Goal: Information Seeking & Learning: Learn about a topic

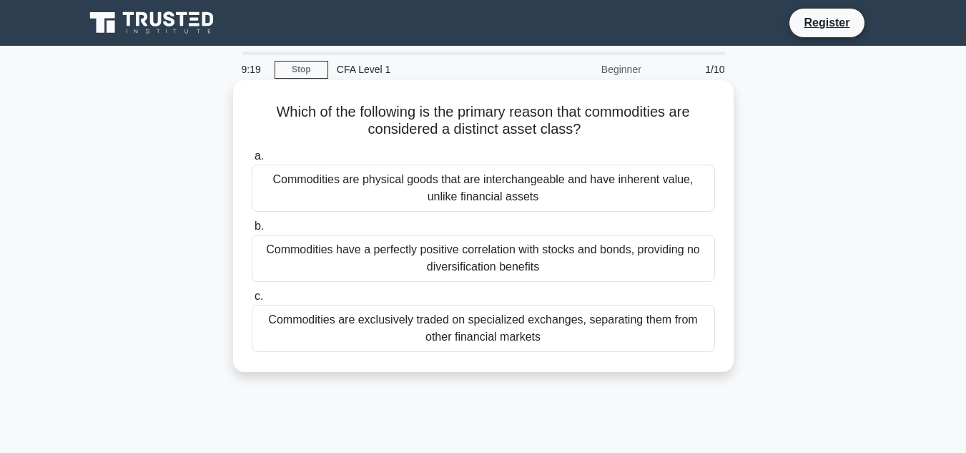
click at [450, 330] on div "Commodities are exclusively traded on specialized exchanges, separating them fr…" at bounding box center [483, 328] width 463 height 47
click at [252, 301] on input "c. Commodities are exclusively traded on specialized exchanges, separating them…" at bounding box center [252, 296] width 0 height 9
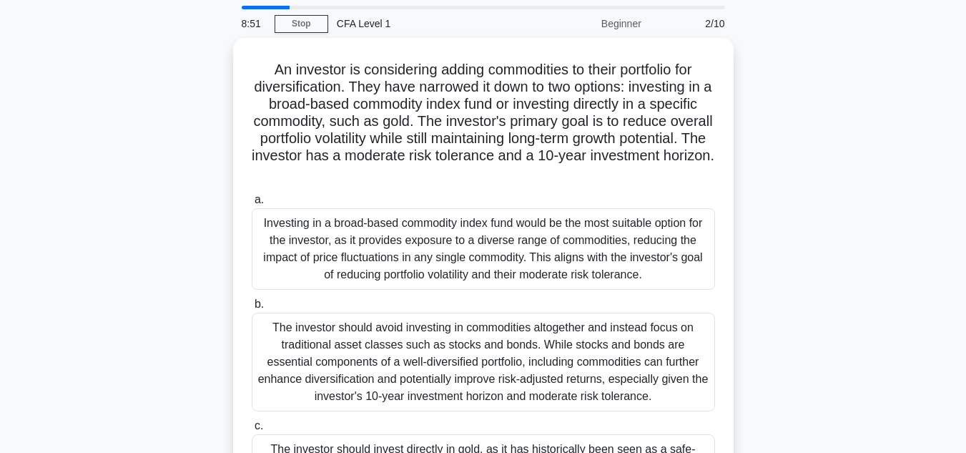
scroll to position [46, 0]
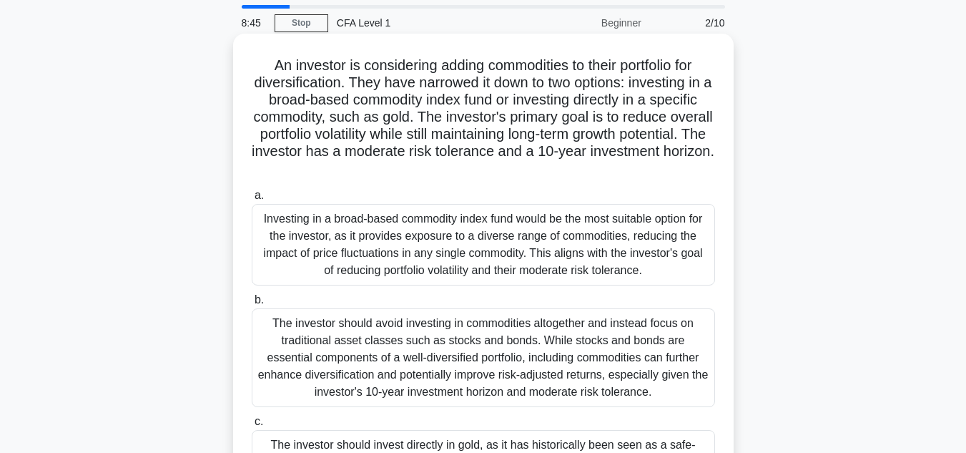
click at [488, 239] on div "Investing in a broad-based commodity index fund would be the most suitable opti…" at bounding box center [483, 244] width 463 height 81
click at [252, 200] on input "a. Investing in a broad-based commodity index fund would be the most suitable o…" at bounding box center [252, 195] width 0 height 9
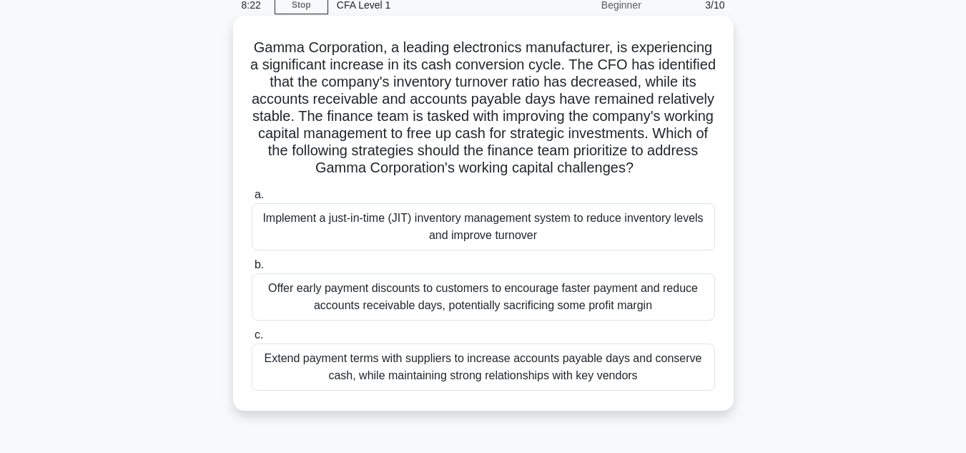
scroll to position [66, 0]
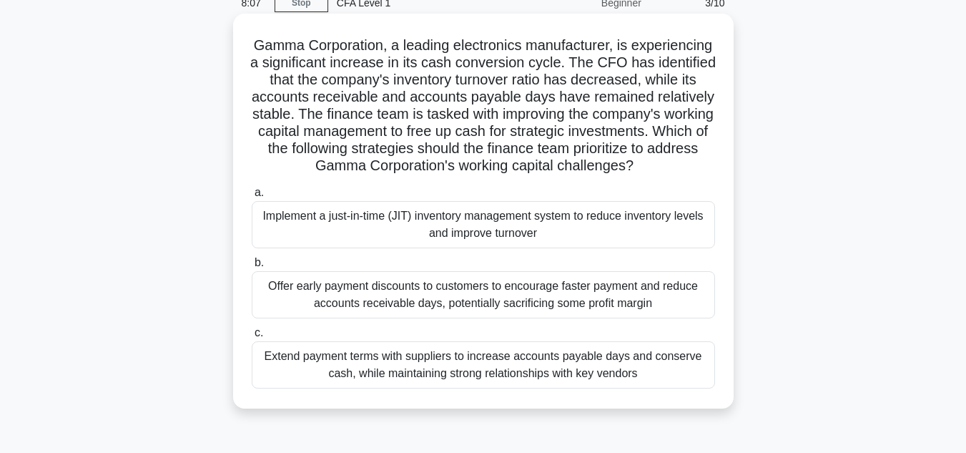
click at [482, 239] on div "Implement a just-in-time (JIT) inventory management system to reduce inventory …" at bounding box center [483, 224] width 463 height 47
click at [252, 197] on input "a. Implement a just-in-time (JIT) inventory management system to reduce invento…" at bounding box center [252, 192] width 0 height 9
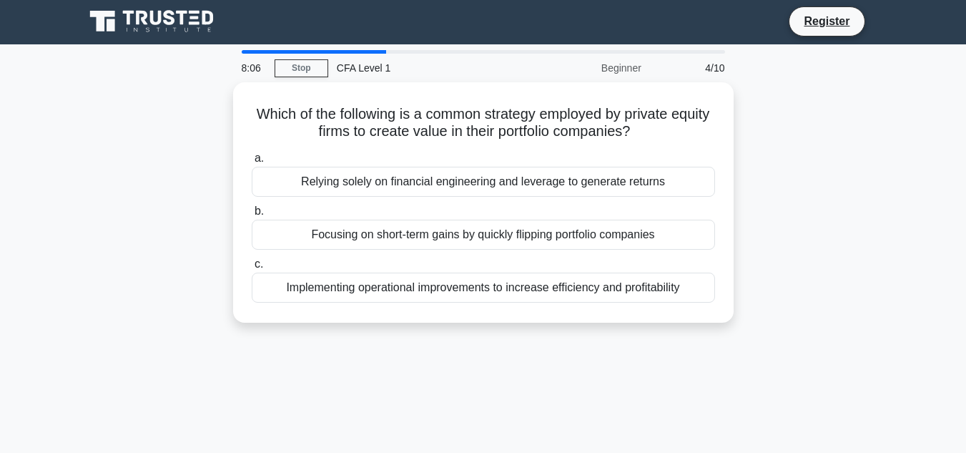
scroll to position [0, 0]
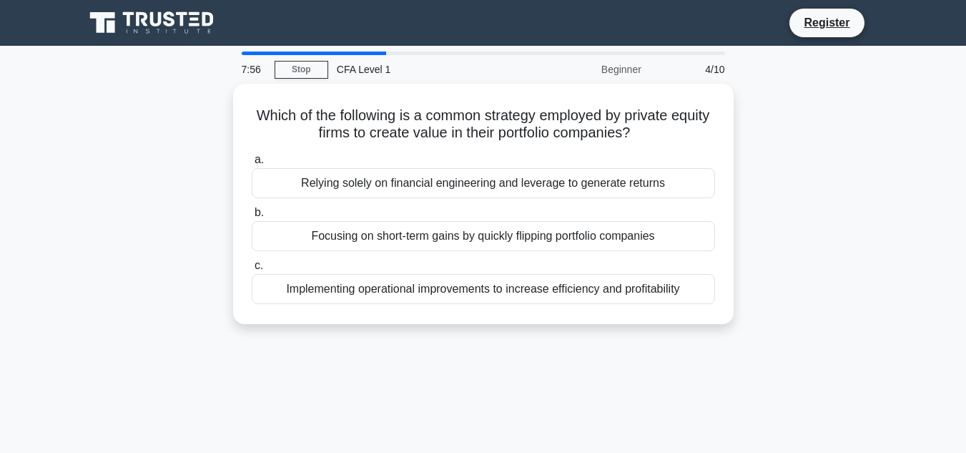
click at [482, 239] on div "Focusing on short-term gains by quickly flipping portfolio companies" at bounding box center [483, 236] width 463 height 30
click at [252, 217] on input "b. Focusing on short-term gains by quickly flipping portfolio companies" at bounding box center [252, 212] width 0 height 9
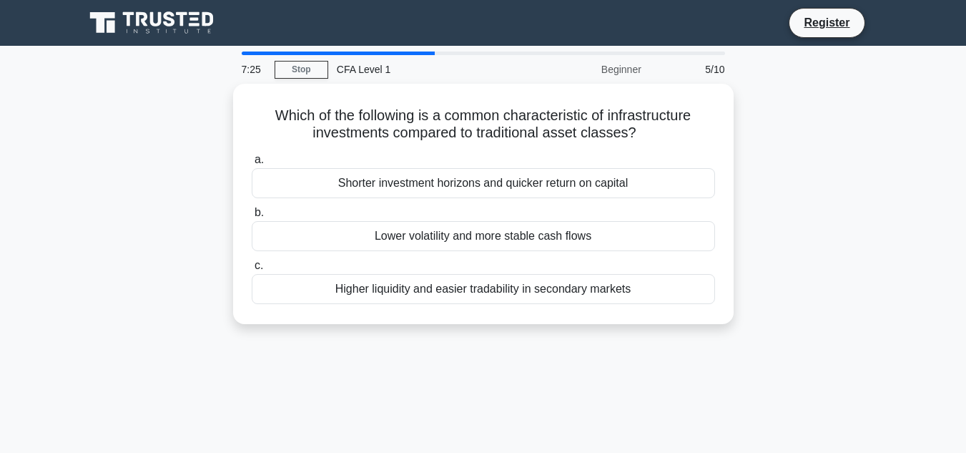
click at [482, 239] on div "Lower volatility and more stable cash flows" at bounding box center [483, 236] width 463 height 30
click at [252, 217] on input "b. Lower volatility and more stable cash flows" at bounding box center [252, 212] width 0 height 9
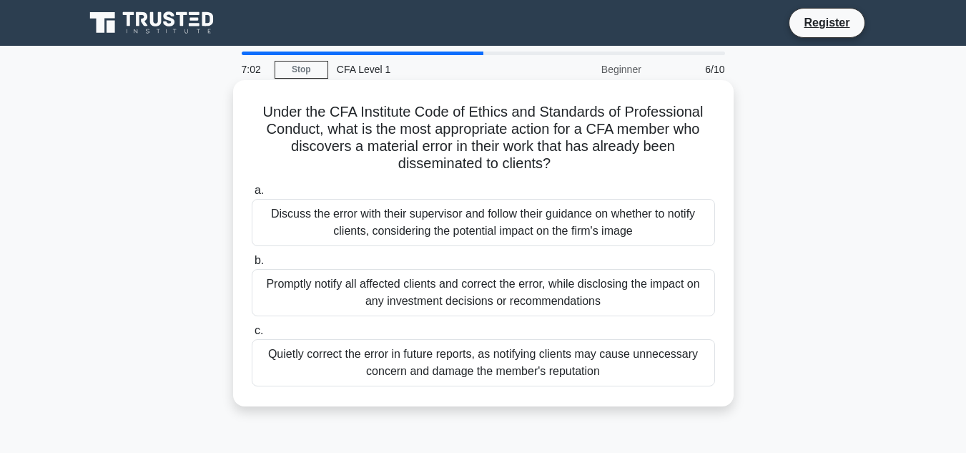
click at [461, 291] on div "Promptly notify all affected clients and correct the error, while disclosing th…" at bounding box center [483, 292] width 463 height 47
click at [252, 265] on input "b. Promptly notify all affected clients and correct the error, while disclosing…" at bounding box center [252, 260] width 0 height 9
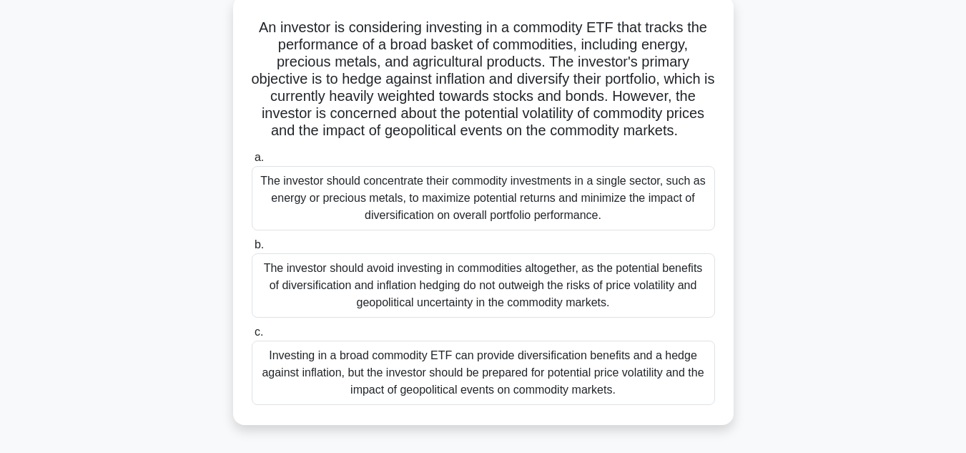
scroll to position [84, 0]
click at [461, 402] on div "Investing in a broad commodity ETF can provide diversification benefits and a h…" at bounding box center [483, 373] width 463 height 64
click at [252, 337] on input "c. Investing in a broad commodity ETF can provide diversification benefits and …" at bounding box center [252, 332] width 0 height 9
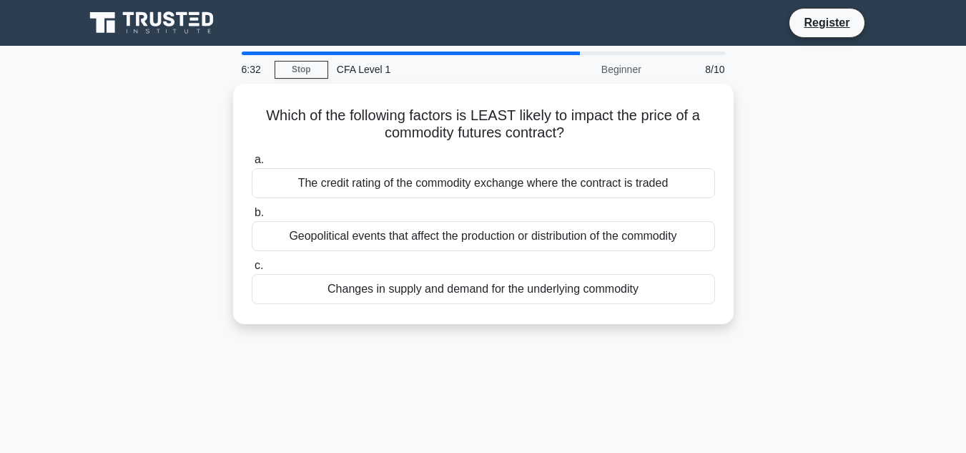
scroll to position [17, 0]
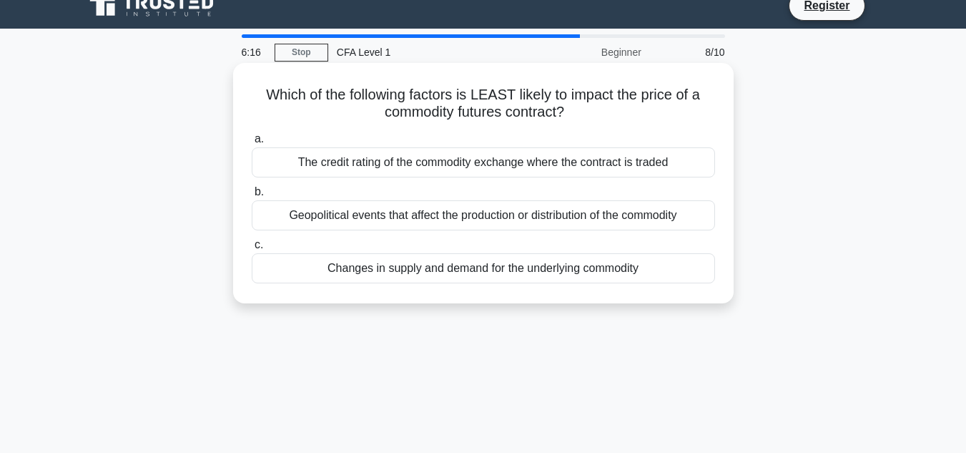
click at [485, 162] on div "The credit rating of the commodity exchange where the contract is traded" at bounding box center [483, 162] width 463 height 30
click at [252, 144] on input "a. The credit rating of the commodity exchange where the contract is traded" at bounding box center [252, 138] width 0 height 9
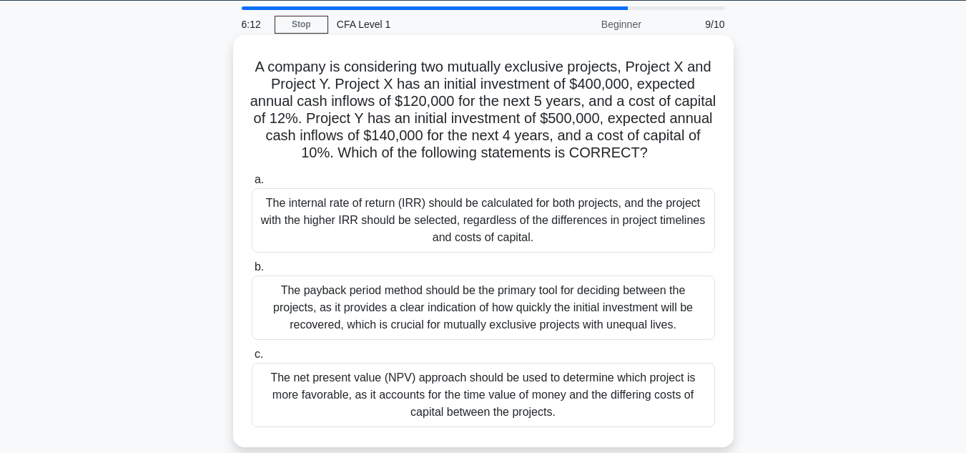
scroll to position [46, 0]
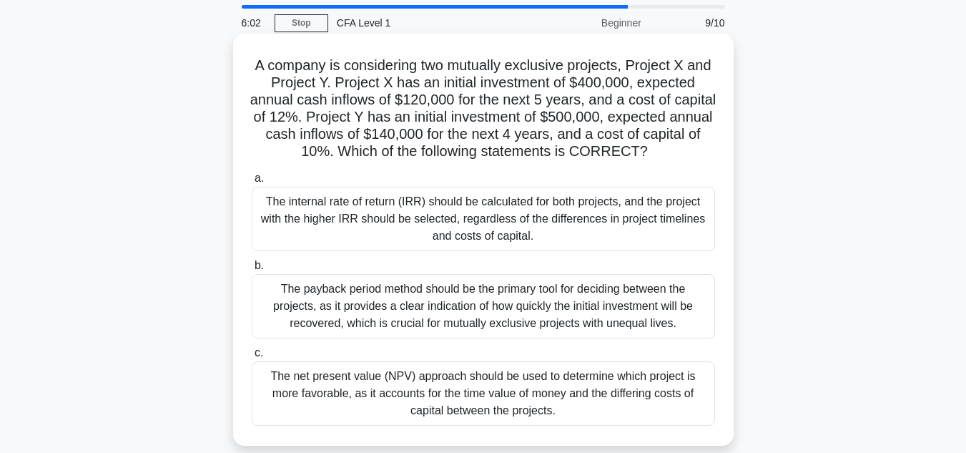
click at [471, 209] on div "The internal rate of return (IRR) should be calculated for both projects, and t…" at bounding box center [483, 219] width 463 height 64
click at [252, 183] on input "a. The internal rate of return (IRR) should be calculated for both projects, an…" at bounding box center [252, 178] width 0 height 9
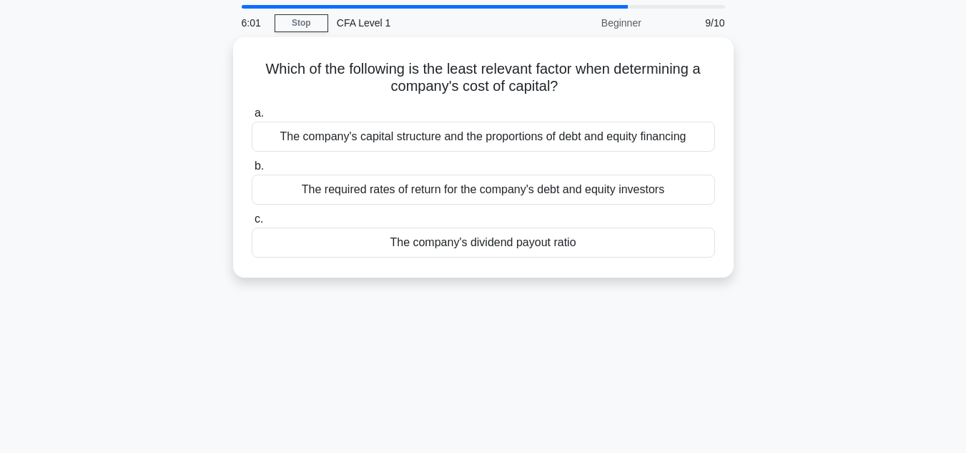
scroll to position [0, 0]
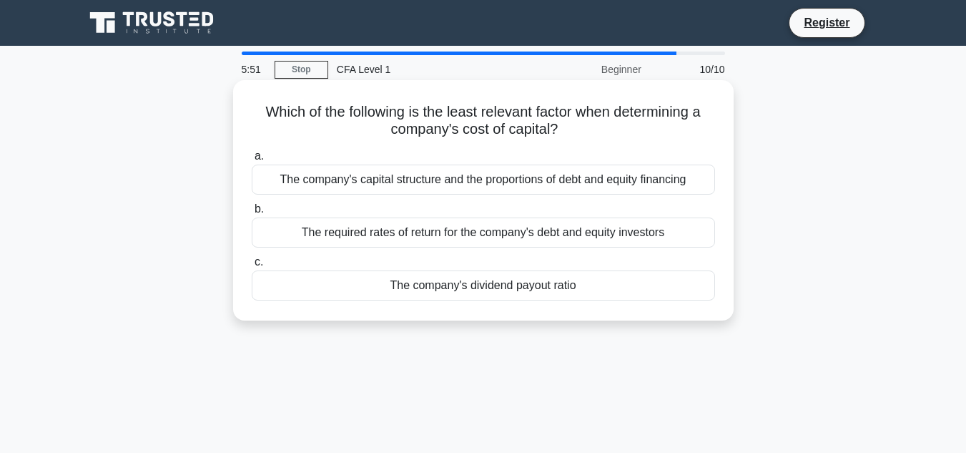
click at [489, 297] on div "The company's dividend payout ratio" at bounding box center [483, 285] width 463 height 30
click at [252, 267] on input "c. The company's dividend payout ratio" at bounding box center [252, 261] width 0 height 9
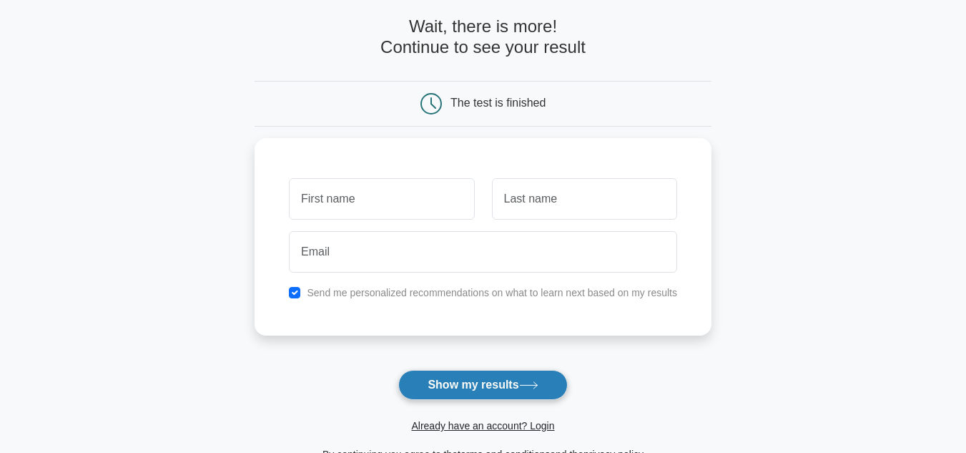
scroll to position [64, 0]
click at [490, 382] on button "Show my results" at bounding box center [482, 384] width 169 height 30
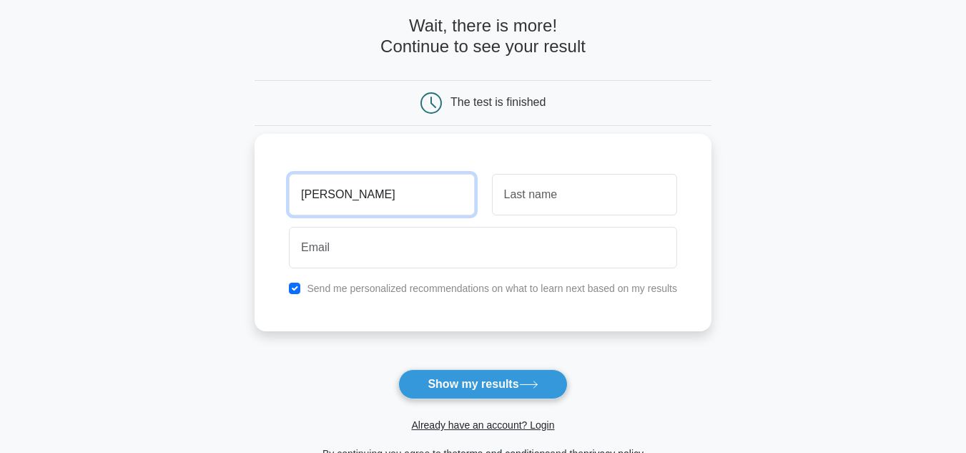
type input "Susan"
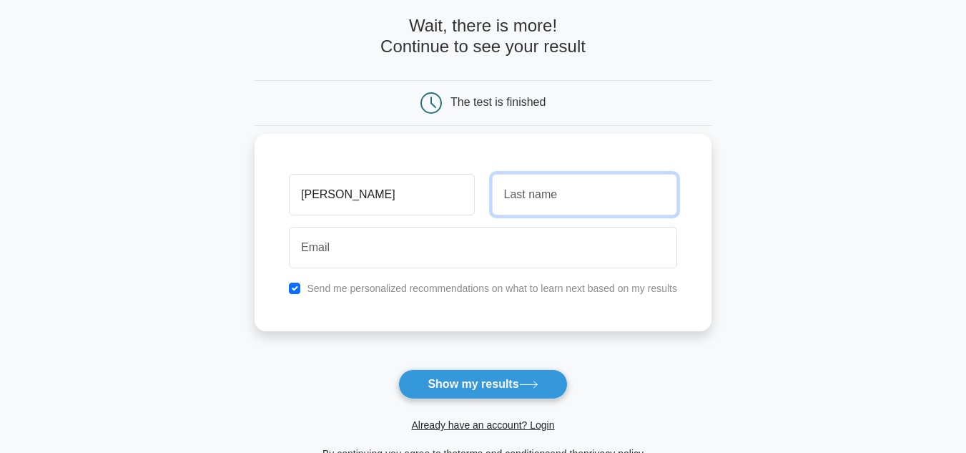
click at [582, 176] on input "text" at bounding box center [584, 194] width 185 height 41
type input "Megan"
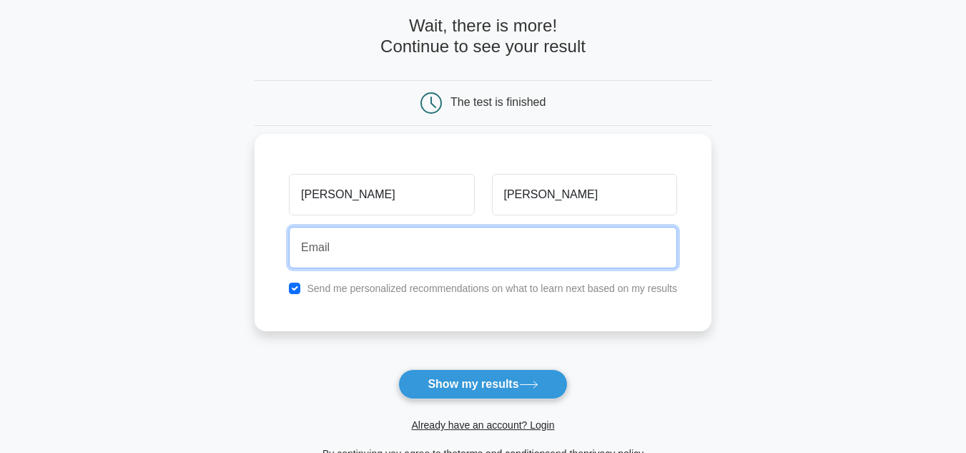
click at [525, 243] on input "email" at bounding box center [483, 247] width 388 height 41
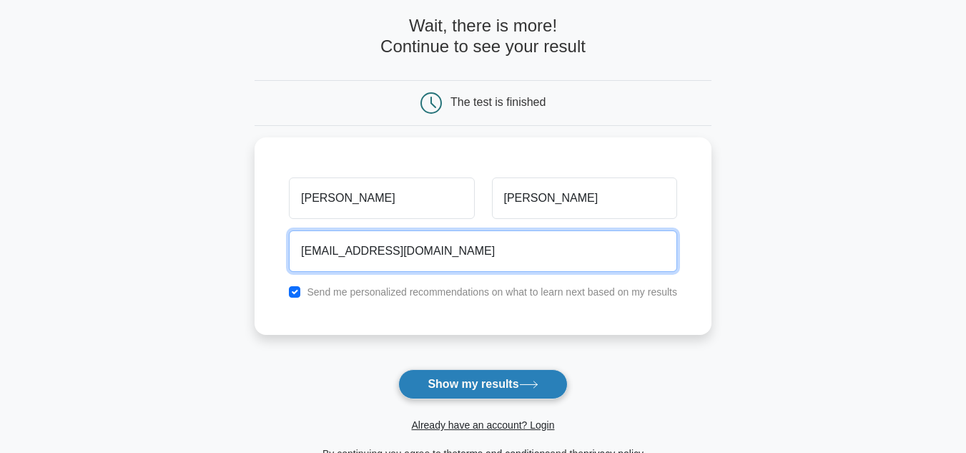
type input "tharushiegunawardena@gmail.com"
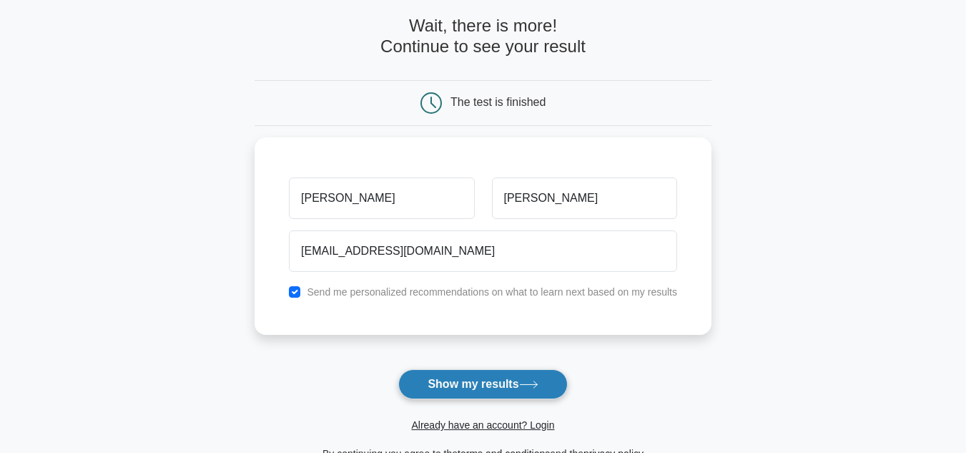
click at [474, 378] on button "Show my results" at bounding box center [482, 384] width 169 height 30
